Goal: Navigation & Orientation: Go to known website

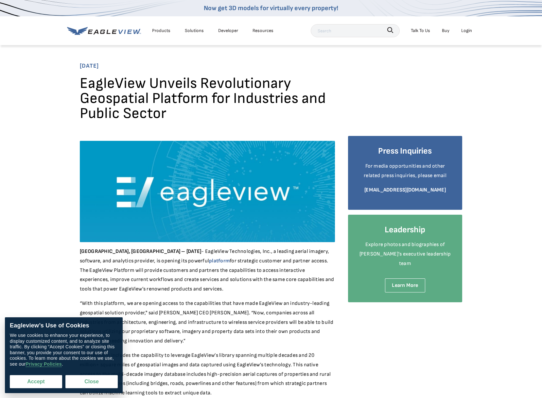
click at [44, 383] on button "Accept" at bounding box center [36, 381] width 52 height 13
checkbox input "true"
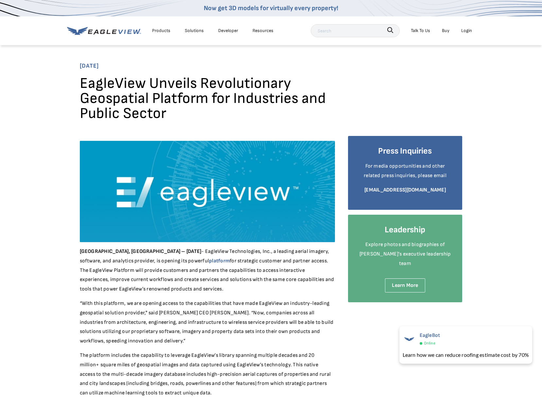
click at [96, 32] on icon at bounding box center [104, 31] width 74 height 8
